Goal: Information Seeking & Learning: Compare options

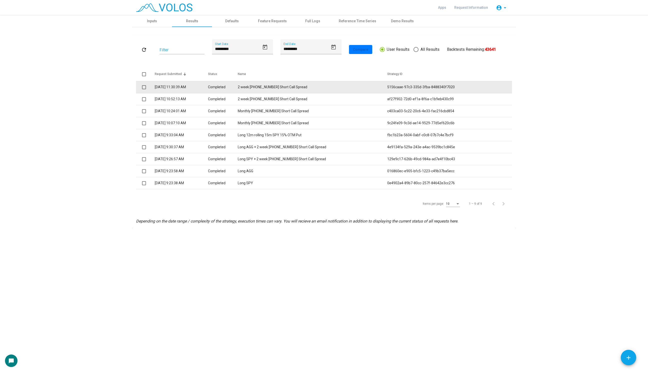
click at [144, 90] on td at bounding box center [145, 87] width 19 height 12
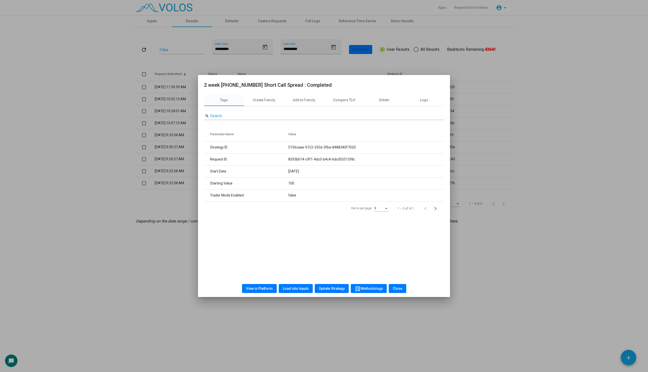
click at [144, 88] on div at bounding box center [324, 186] width 648 height 372
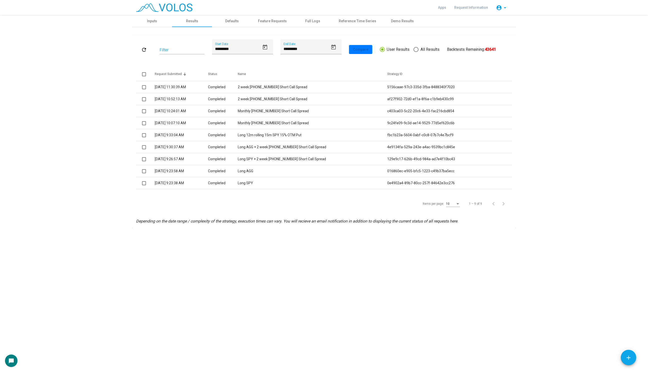
click at [144, 88] on span at bounding box center [144, 87] width 4 height 4
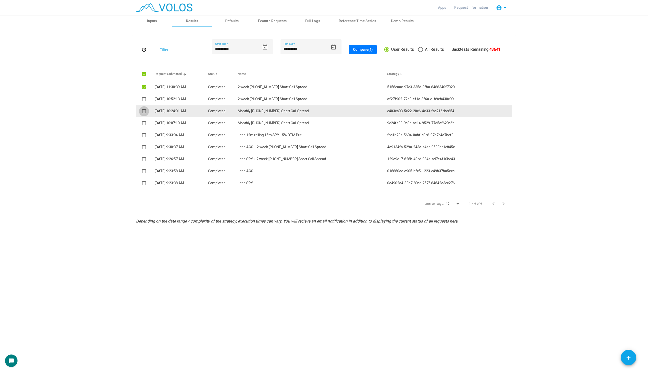
click at [145, 112] on span at bounding box center [144, 111] width 4 height 4
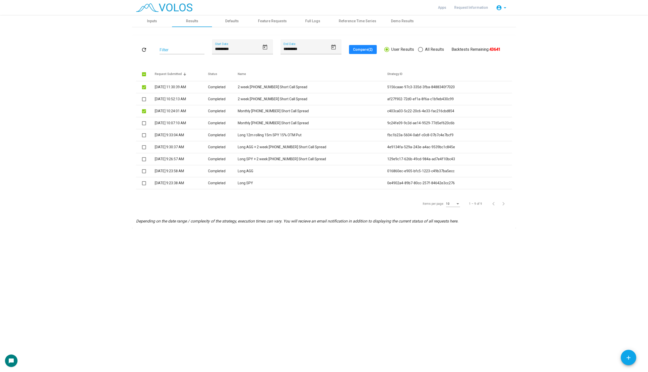
click at [363, 50] on span "Compare (2)" at bounding box center [363, 50] width 20 height 4
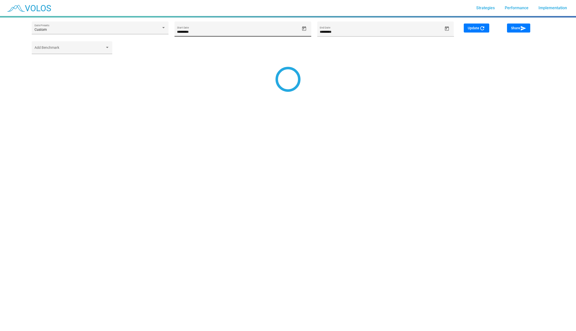
click at [301, 28] on span "Open calendar" at bounding box center [304, 28] width 9 height 5
click at [186, 45] on button "AUG 2024" at bounding box center [187, 47] width 22 height 10
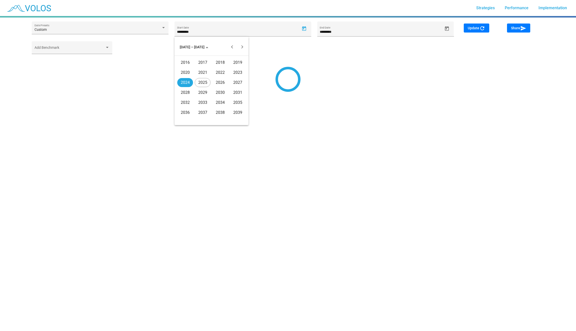
click at [188, 72] on div "2020" at bounding box center [185, 72] width 16 height 9
click at [235, 47] on button "Previous year" at bounding box center [232, 47] width 10 height 10
click at [199, 82] on div "JUN" at bounding box center [203, 82] width 16 height 9
click at [205, 86] on td "11" at bounding box center [202, 90] width 10 height 10
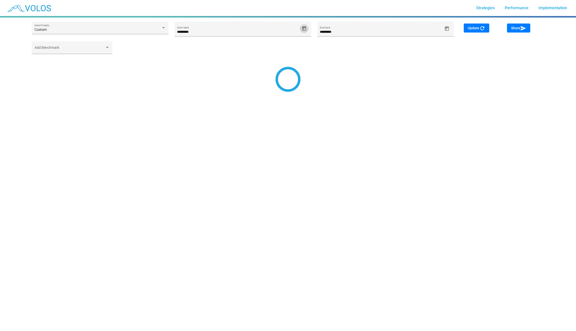
click at [474, 29] on span "Update refresh" at bounding box center [477, 28] width 18 height 4
type input "*********"
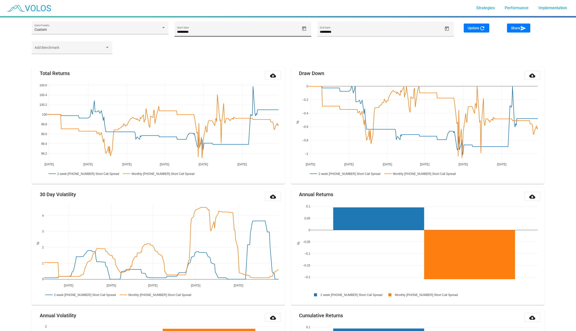
click at [309, 29] on div "********* Start Date" at bounding box center [243, 29] width 137 height 15
type input "**********"
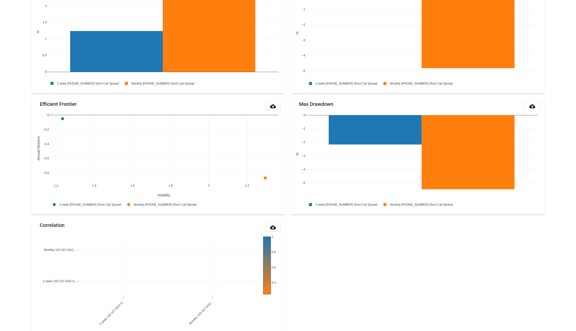
scroll to position [403, 0]
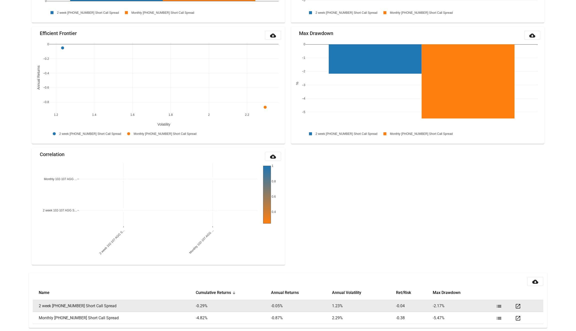
click at [518, 304] on mat-icon "open_in_new" at bounding box center [518, 306] width 6 height 6
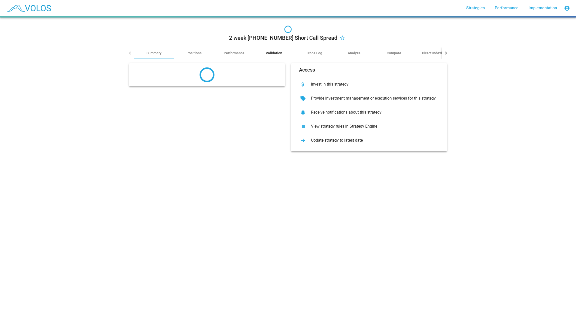
click at [274, 54] on app-tab "2 week 102-107 AGG Short Call Spread star_border Summary Positions Performance …" at bounding box center [288, 89] width 324 height 134
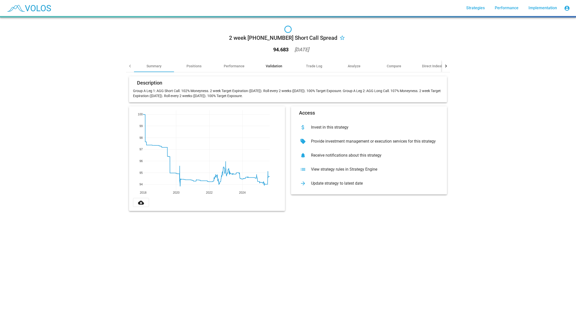
click at [272, 67] on div "Validation" at bounding box center [274, 66] width 17 height 5
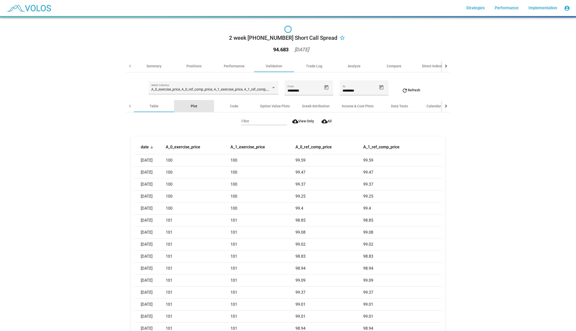
click at [191, 106] on div "Plot" at bounding box center [194, 106] width 7 height 5
